Goal: Task Accomplishment & Management: Manage account settings

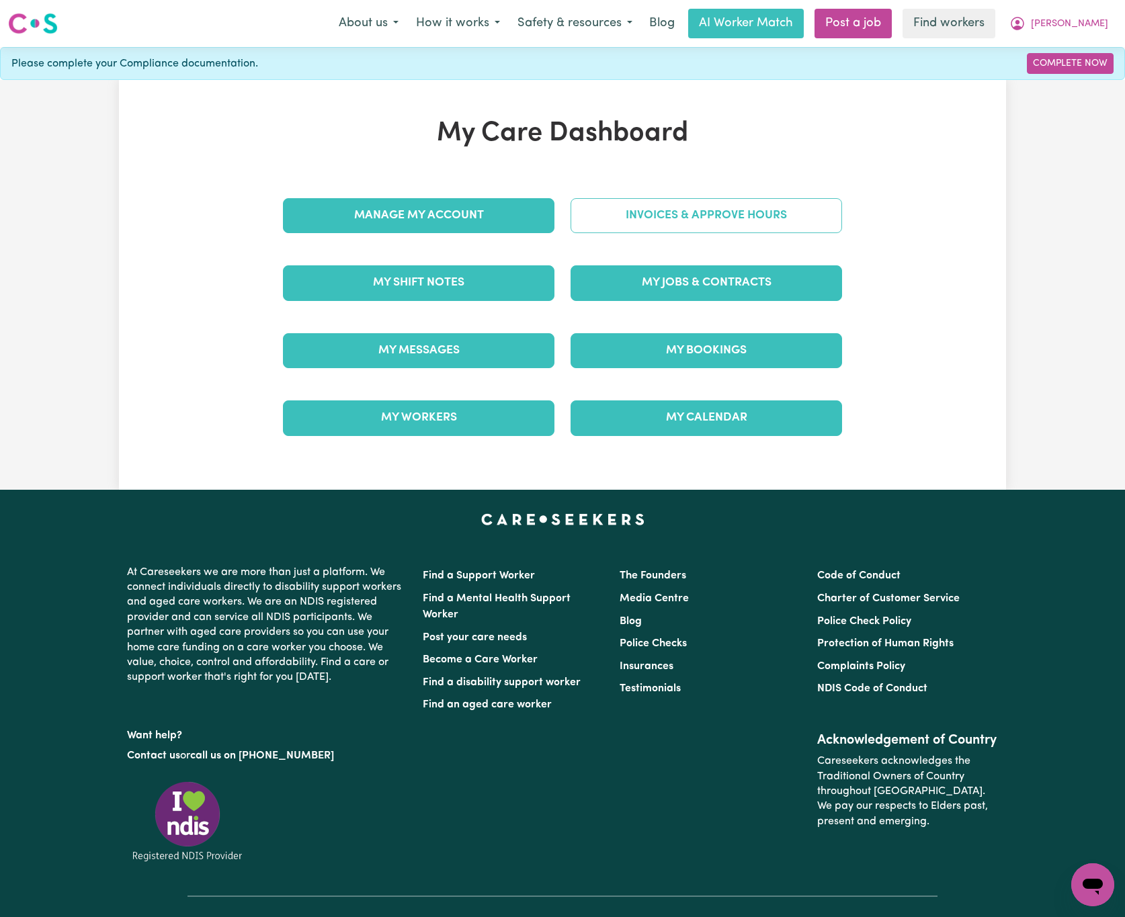
click at [641, 220] on link "Invoices & Approve Hours" at bounding box center [706, 215] width 271 height 35
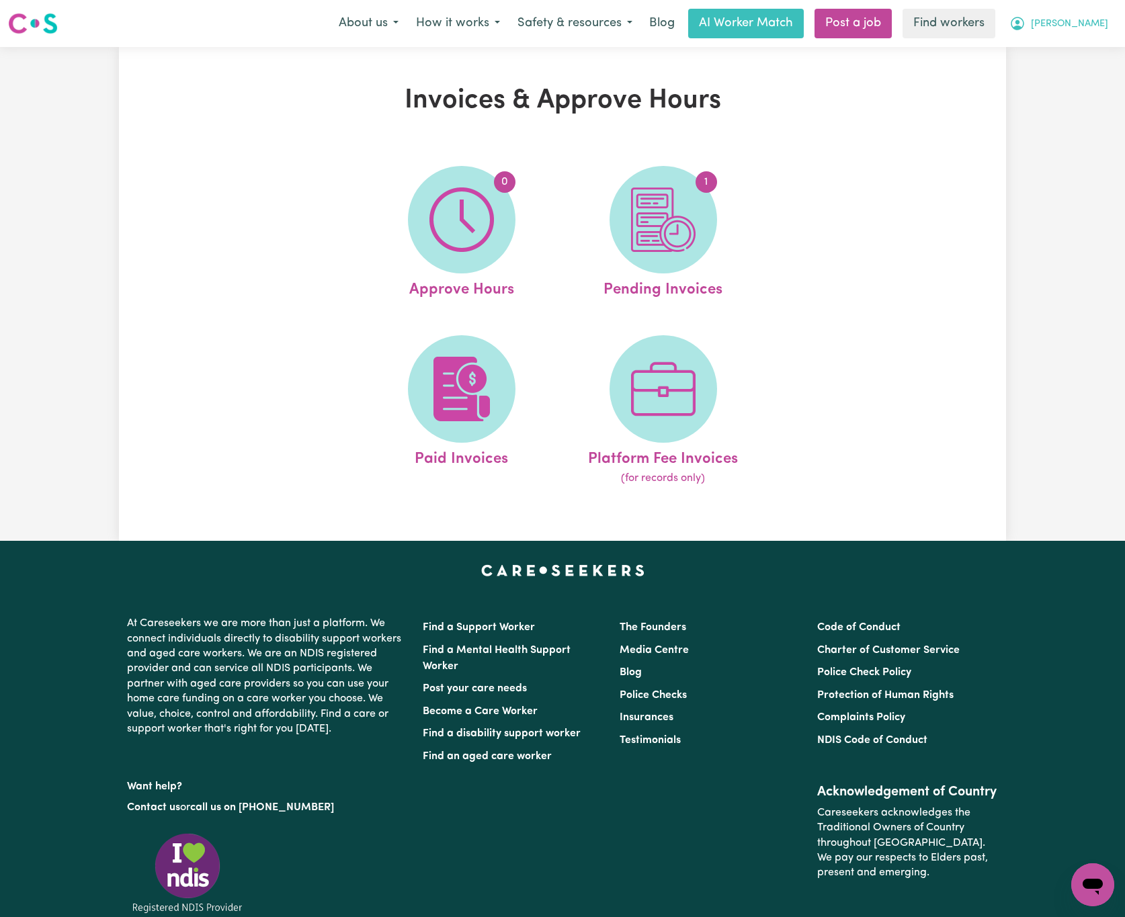
click at [1089, 24] on span "[PERSON_NAME]" at bounding box center [1069, 24] width 77 height 15
click at [1093, 47] on link "My Dashboard" at bounding box center [1063, 53] width 106 height 26
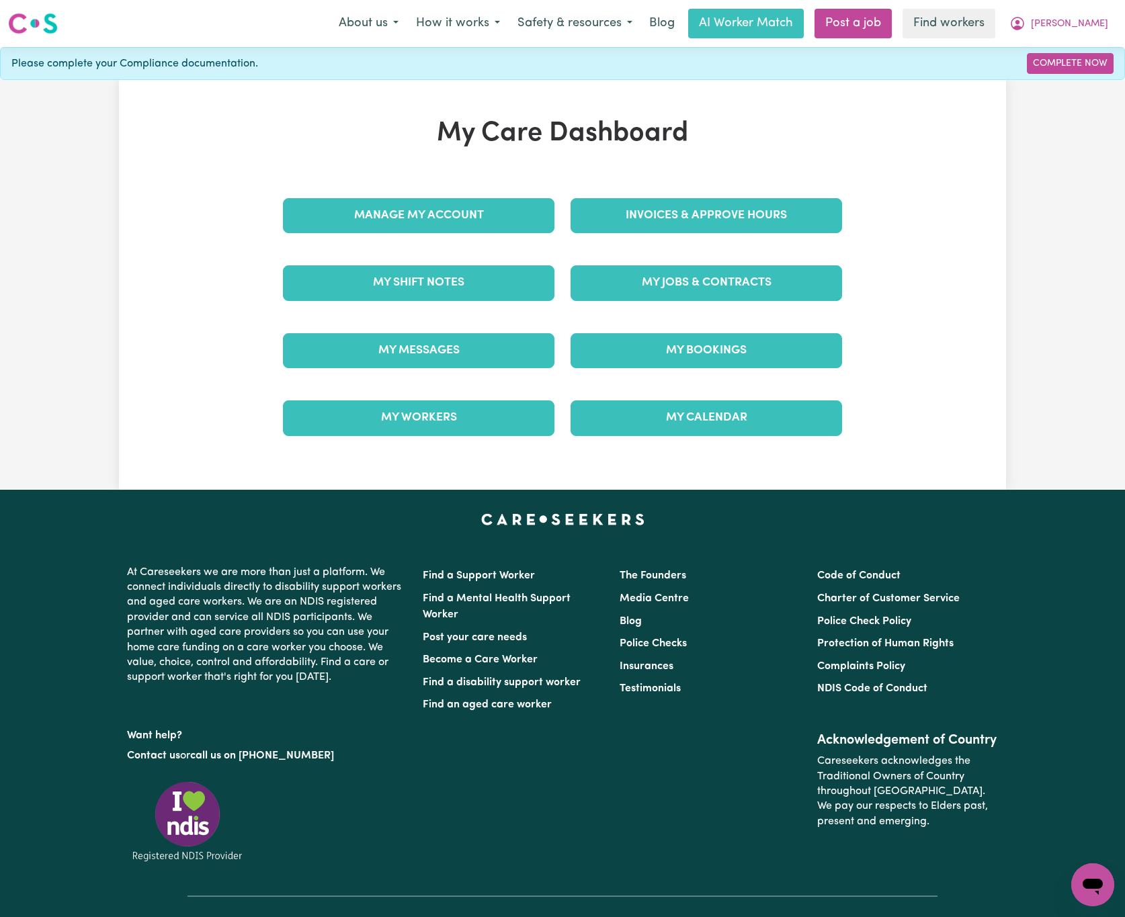
drag, startPoint x: 403, startPoint y: 245, endPoint x: 426, endPoint y: 240, distance: 23.3
click at [403, 245] on div "Manage My Account" at bounding box center [419, 215] width 288 height 67
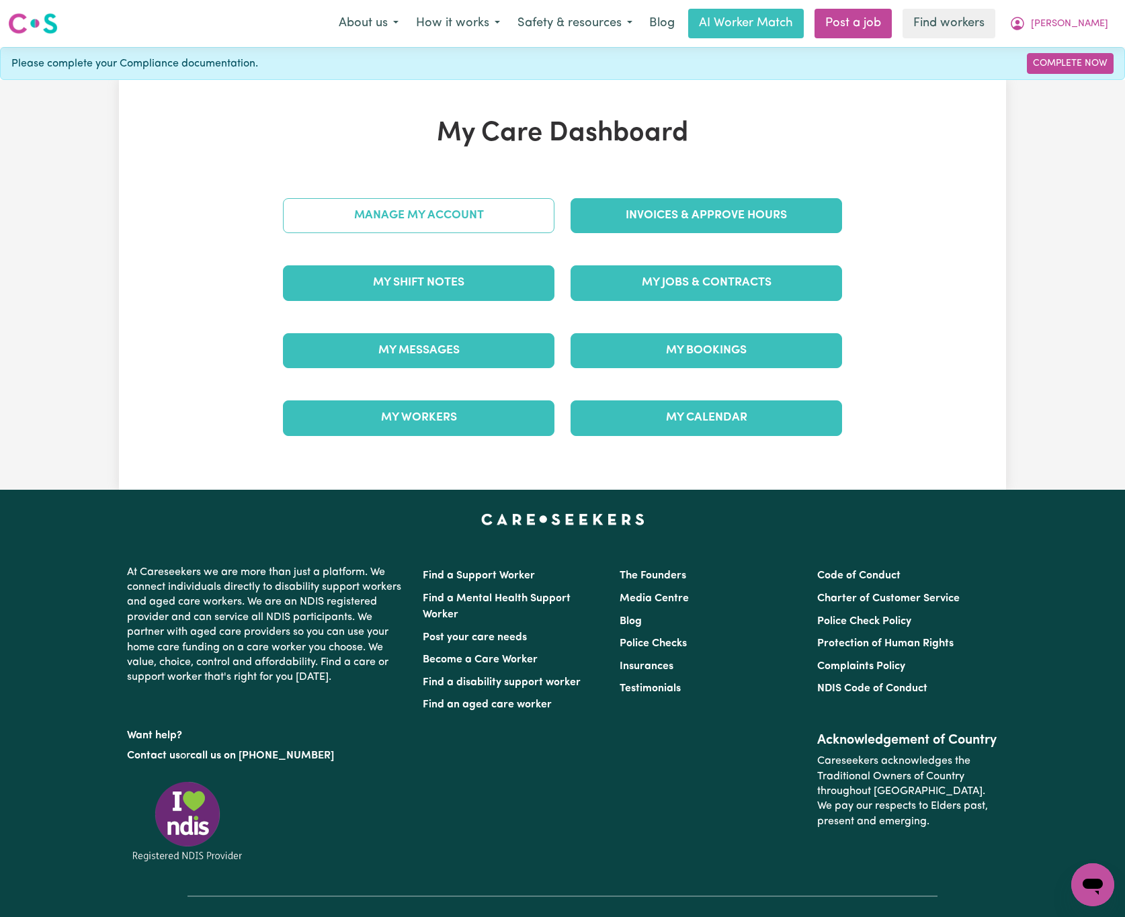
click at [547, 224] on link "Manage My Account" at bounding box center [418, 215] width 271 height 35
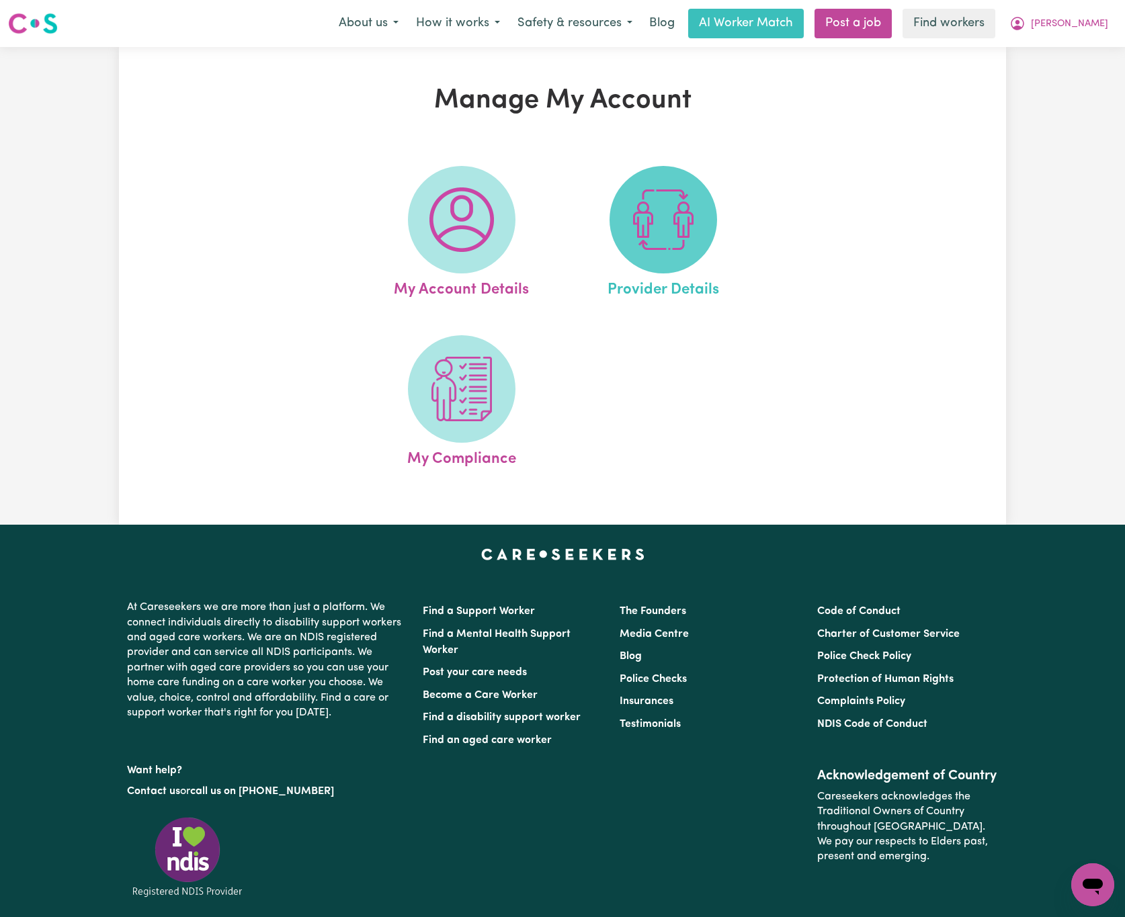
click at [677, 239] on img at bounding box center [663, 219] width 65 height 65
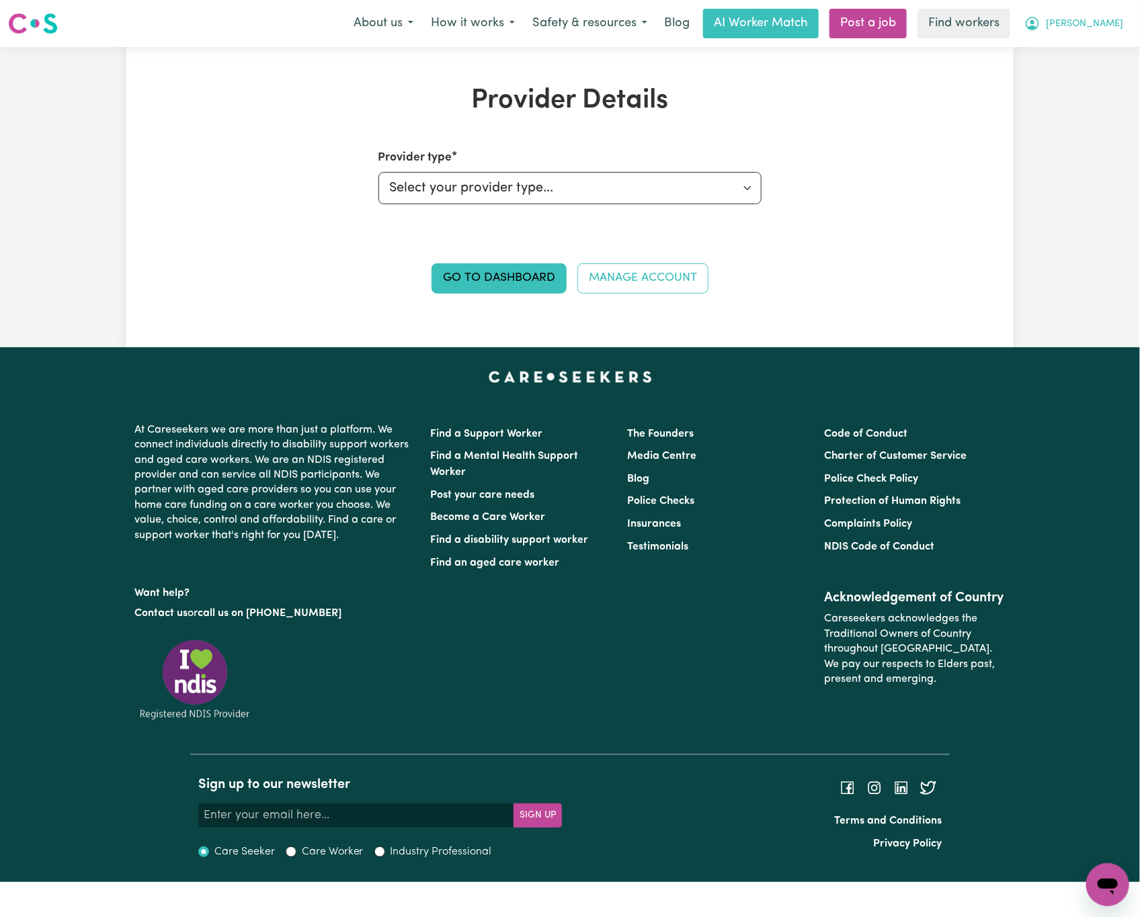
click at [1105, 29] on span "[PERSON_NAME]" at bounding box center [1084, 24] width 77 height 15
click at [1093, 55] on link "My Dashboard" at bounding box center [1078, 53] width 106 height 26
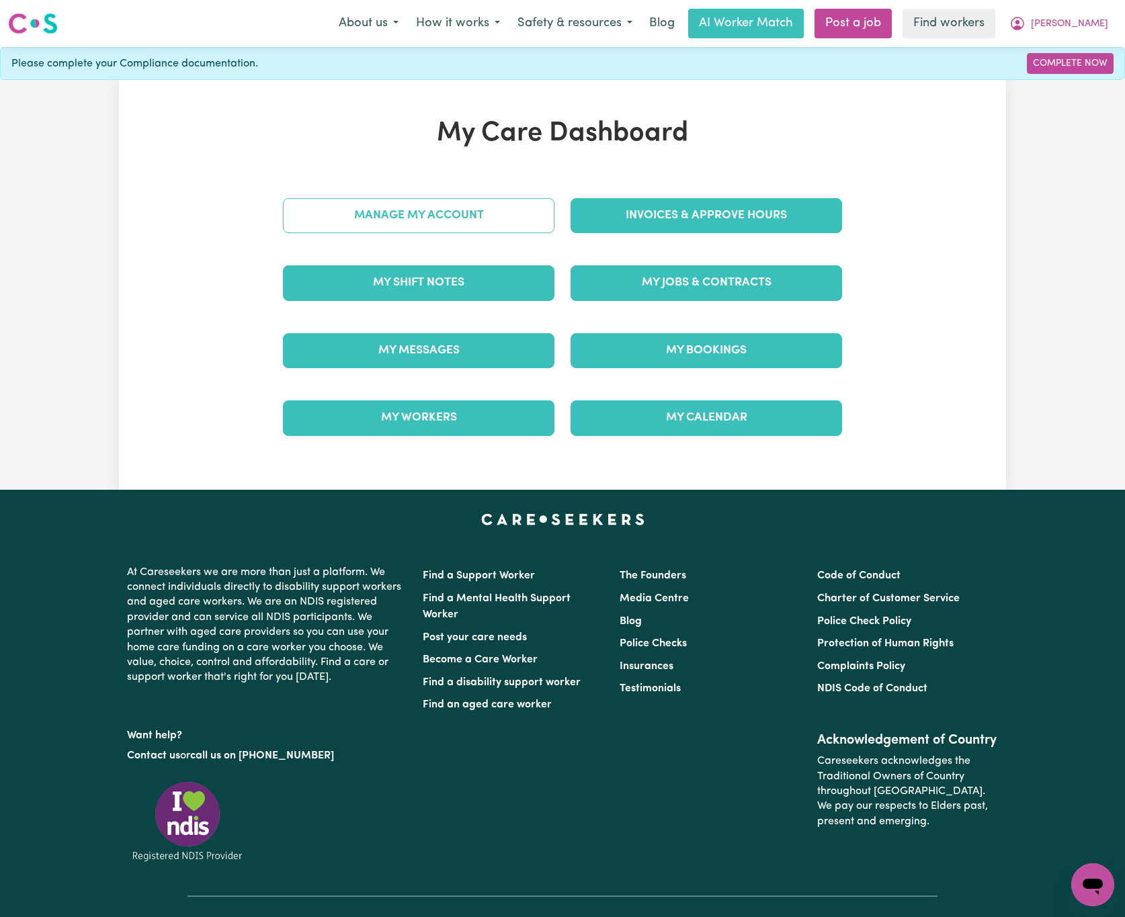
click at [480, 210] on link "Manage My Account" at bounding box center [418, 215] width 271 height 35
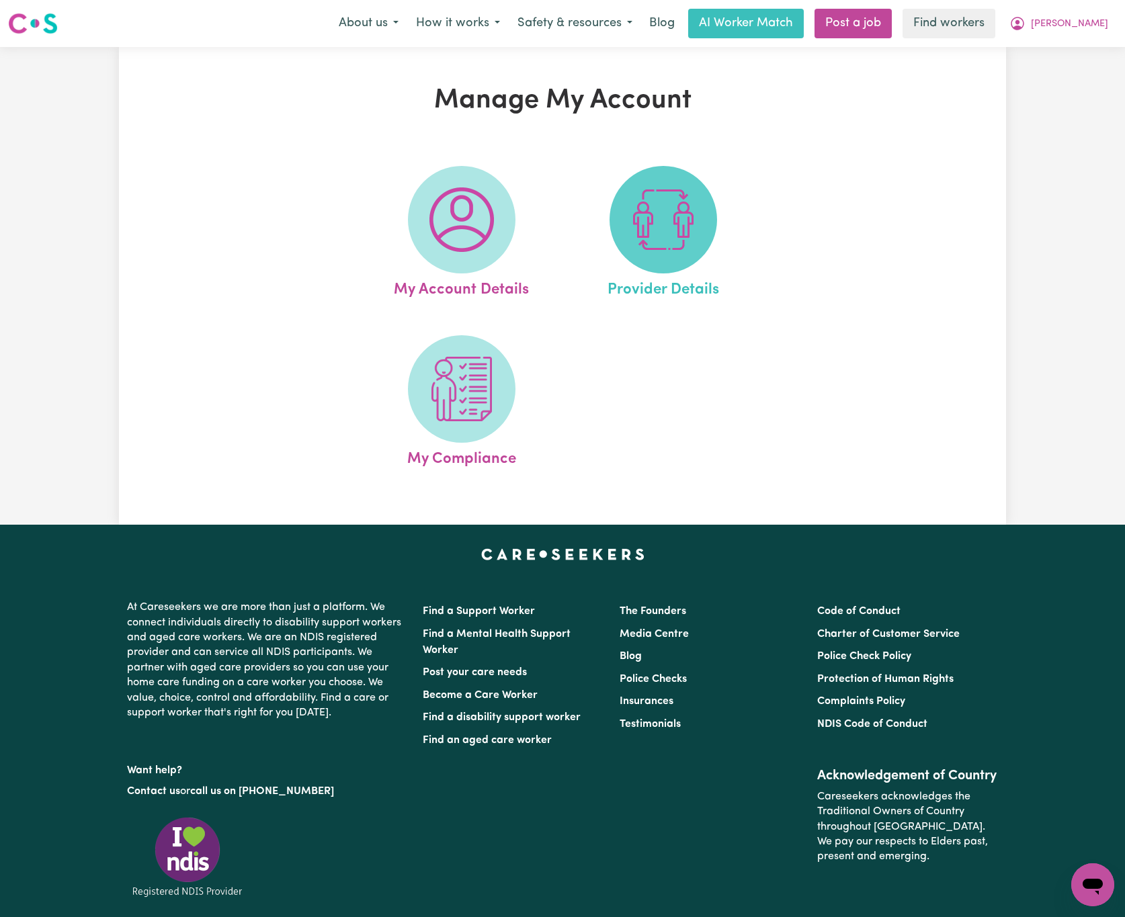
click at [653, 233] on img at bounding box center [663, 219] width 65 height 65
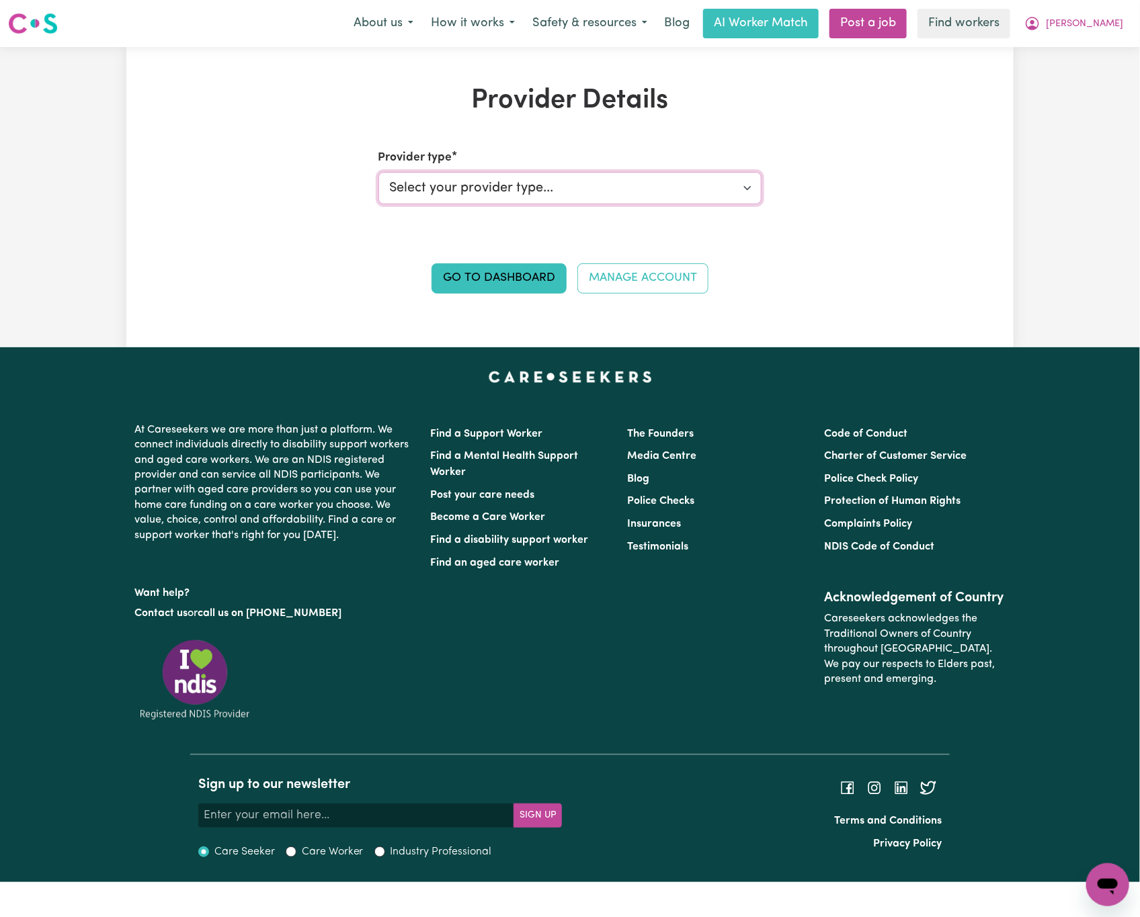
drag, startPoint x: 587, startPoint y: 179, endPoint x: 577, endPoint y: 204, distance: 27.1
click at [587, 179] on select "Select your provider type... Privately Aged Care / Home Care Package NDIS Fundi…" at bounding box center [570, 188] width 384 height 32
click at [1113, 9] on div "About us How it works Safety & resources Blog AI Worker Match Post a job Find w…" at bounding box center [738, 24] width 787 height 30
click at [1107, 27] on span "[PERSON_NAME]" at bounding box center [1084, 24] width 77 height 15
click at [1061, 54] on link "My Dashboard" at bounding box center [1078, 53] width 106 height 26
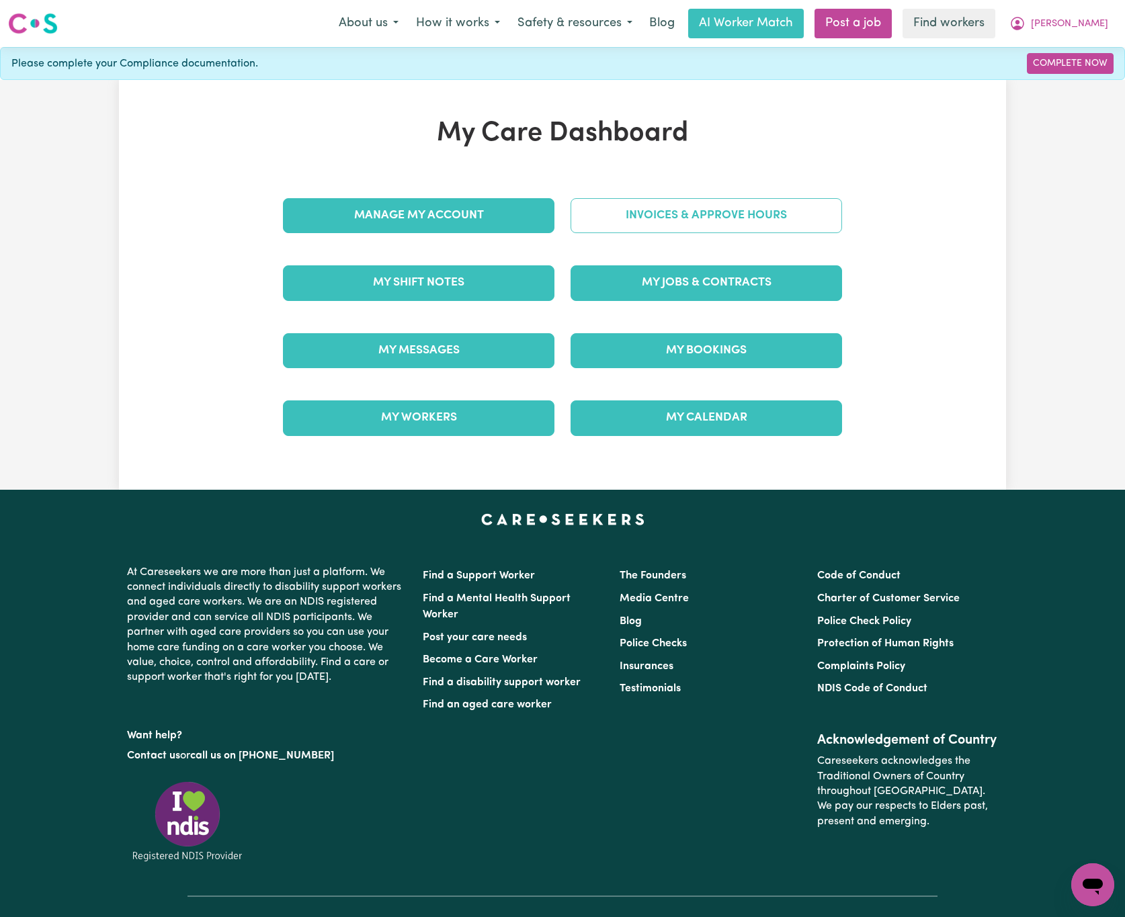
click at [686, 210] on link "Invoices & Approve Hours" at bounding box center [706, 215] width 271 height 35
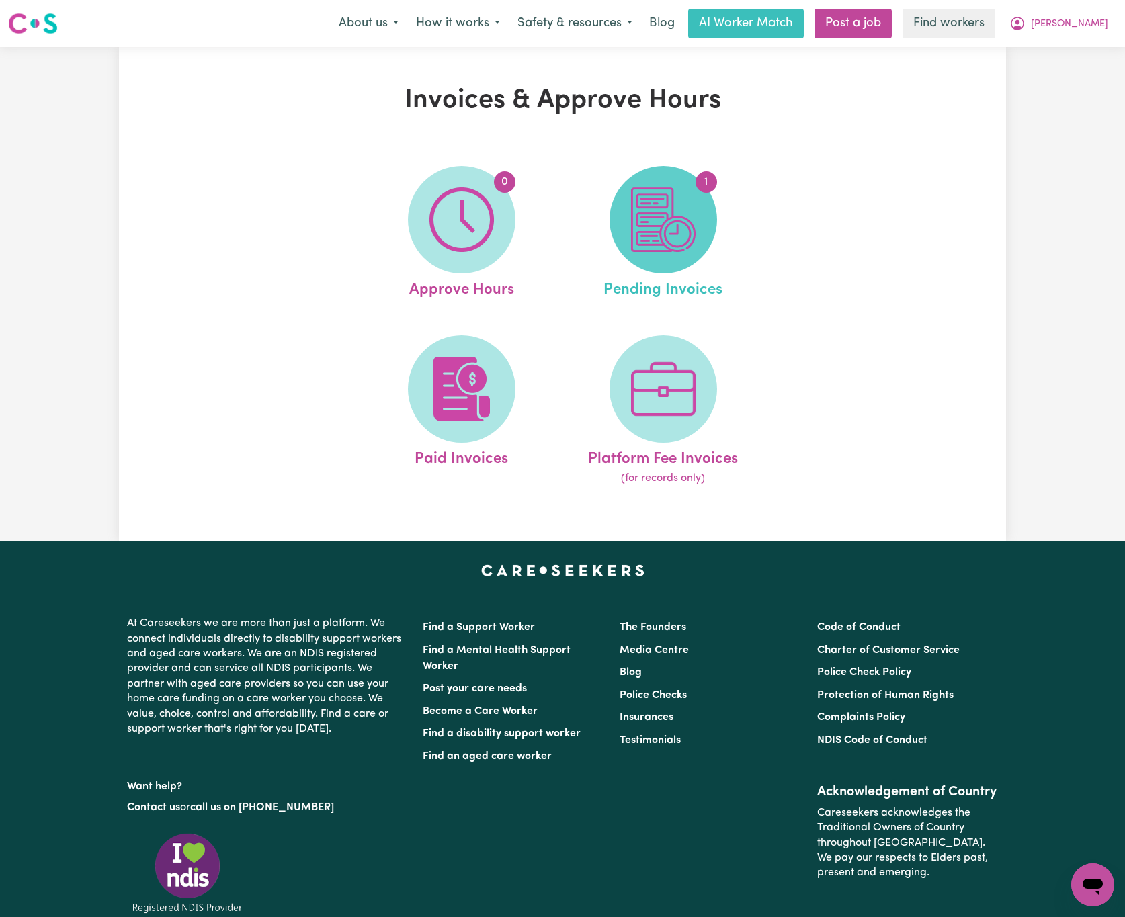
click at [648, 257] on span "1" at bounding box center [663, 220] width 108 height 108
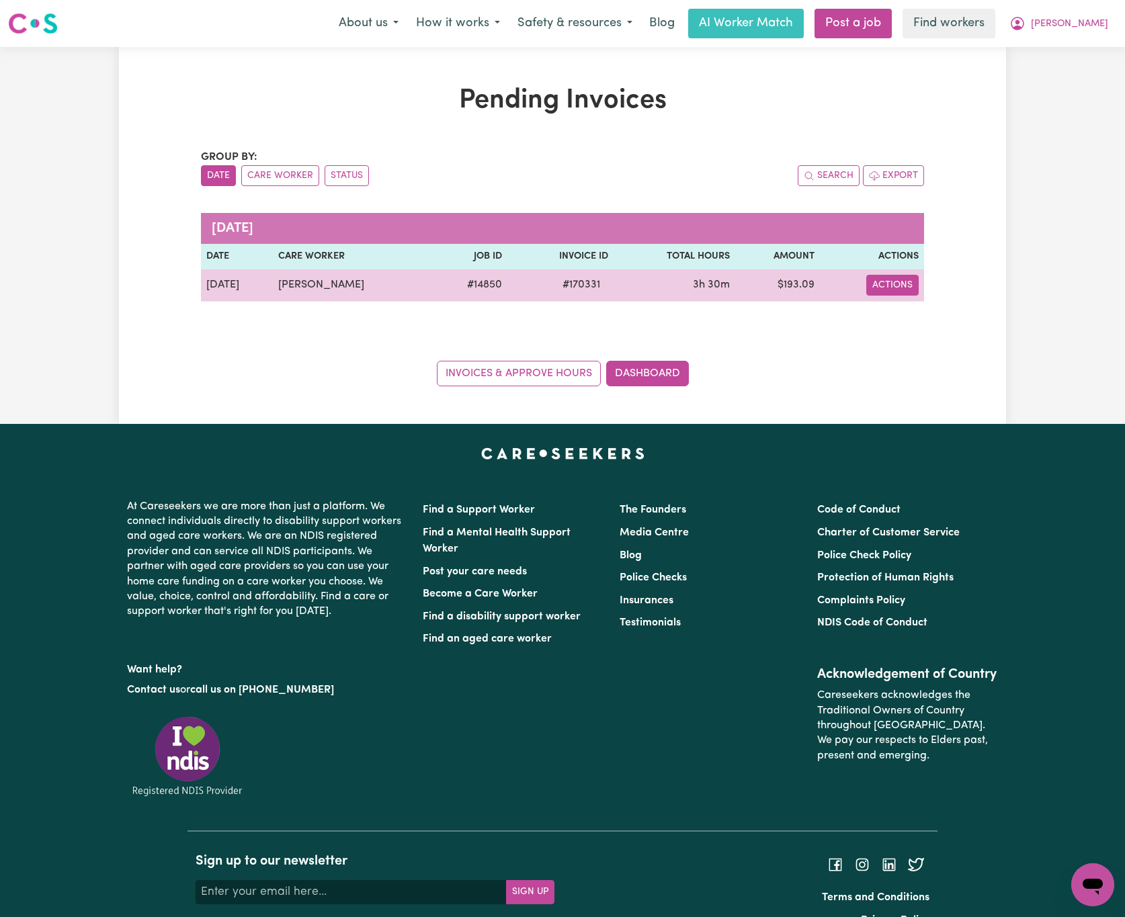
click at [893, 289] on button "Actions" at bounding box center [892, 285] width 52 height 21
click at [895, 311] on link "Download Invoice" at bounding box center [933, 317] width 123 height 27
